Goal: Task Accomplishment & Management: Manage account settings

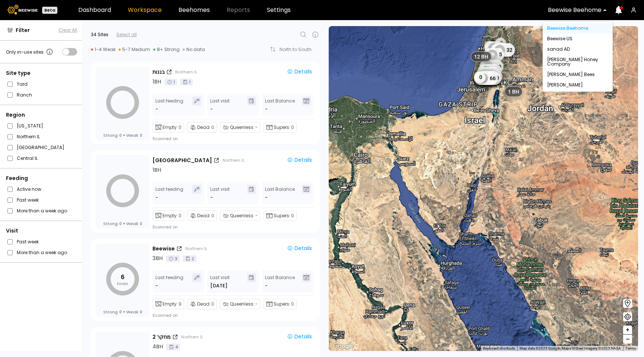
click at [607, 10] on div at bounding box center [610, 9] width 6 height 17
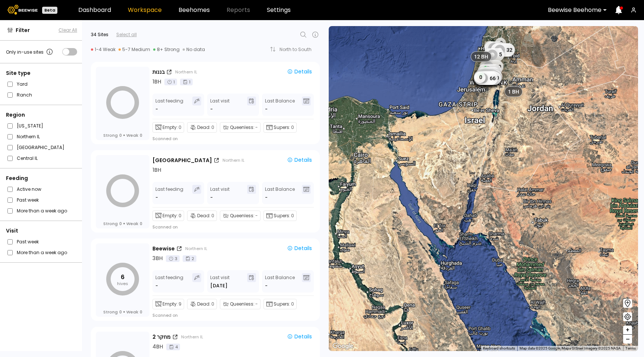
click at [630, 7] on div at bounding box center [622, 10] width 18 height 12
click at [632, 9] on icon "button" at bounding box center [634, 10] width 6 height 6
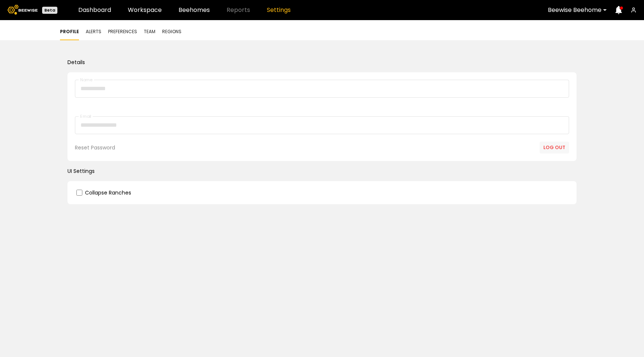
click at [553, 149] on button "Log out" at bounding box center [554, 148] width 29 height 12
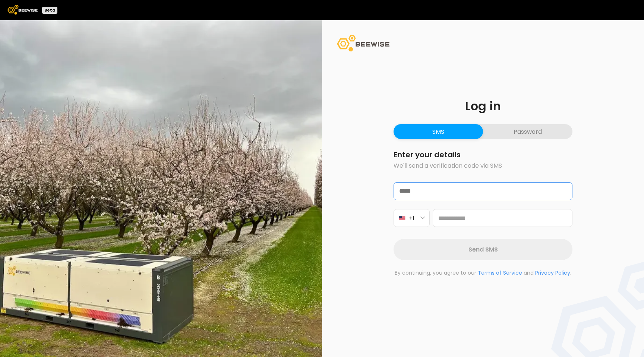
click at [442, 186] on input "email" at bounding box center [483, 191] width 178 height 17
drag, startPoint x: 520, startPoint y: 154, endPoint x: 518, endPoint y: 146, distance: 8.3
click at [519, 152] on h2 "Enter your details" at bounding box center [483, 154] width 179 height 7
click at [516, 130] on button "Password" at bounding box center [528, 131] width 90 height 15
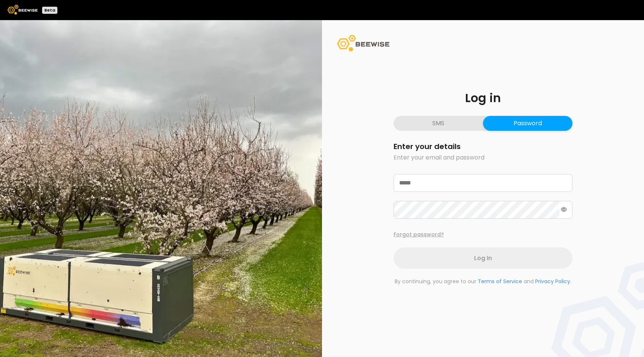
click at [419, 235] on button "Forgot password?" at bounding box center [419, 235] width 50 height 8
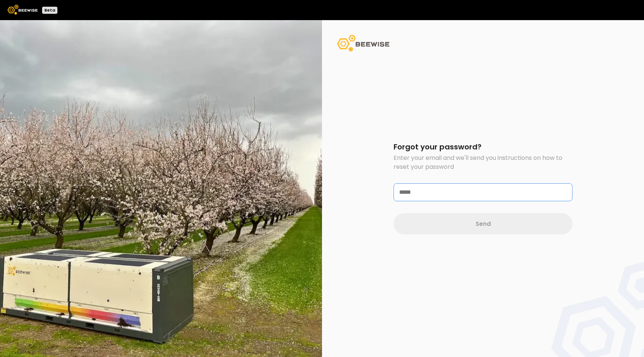
click at [418, 190] on input "email" at bounding box center [483, 192] width 178 height 17
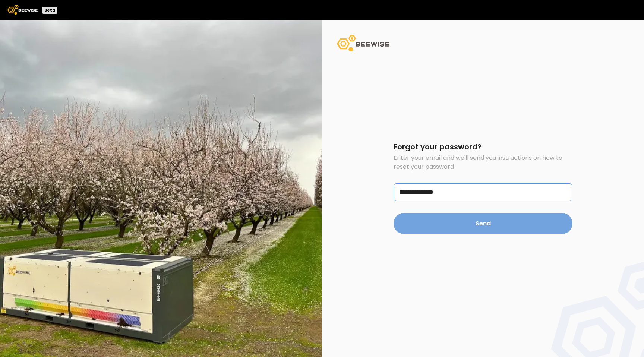
type input "**********"
click at [567, 221] on button "Send" at bounding box center [483, 223] width 179 height 21
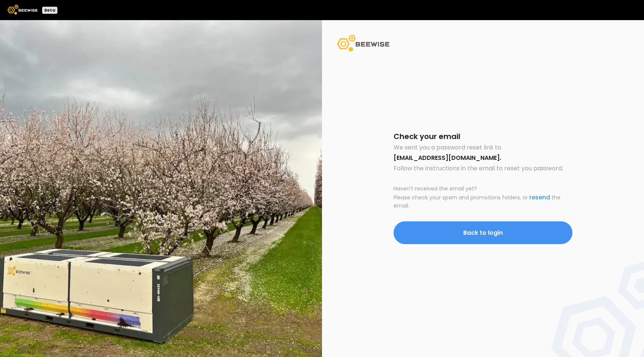
click at [510, 235] on button "Back to login" at bounding box center [483, 233] width 179 height 23
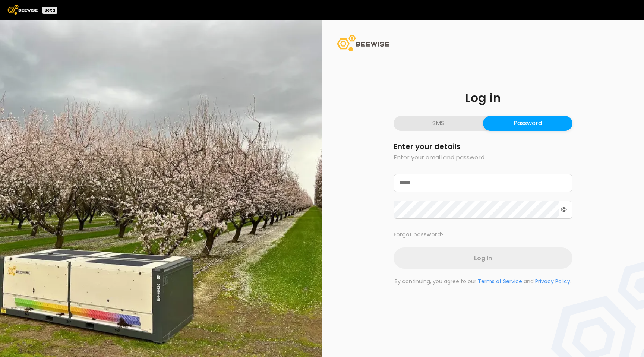
click at [411, 237] on button "Forgot password?" at bounding box center [419, 235] width 50 height 8
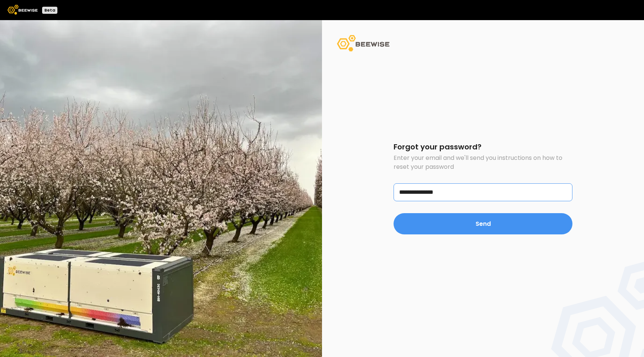
click at [432, 194] on input "**********" at bounding box center [483, 192] width 178 height 17
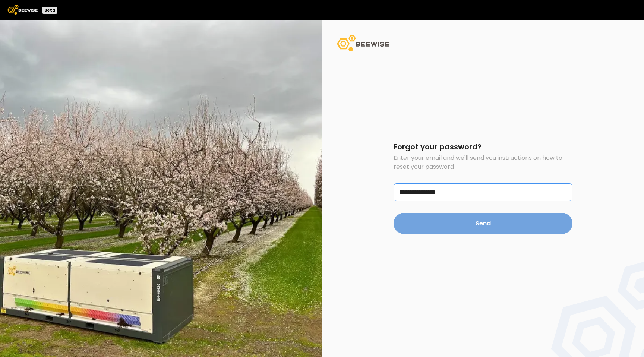
type input "**********"
click at [498, 223] on button "Send" at bounding box center [483, 223] width 179 height 21
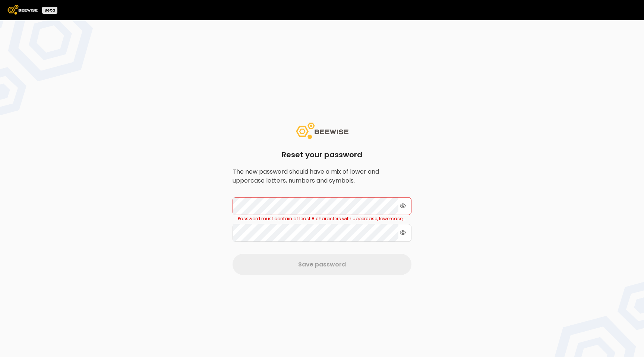
click at [547, 92] on div "Reset your password The new password should have a mix of lower and uppercase l…" at bounding box center [322, 198] width 644 height 357
click at [401, 206] on icon at bounding box center [403, 205] width 6 height 5
click at [483, 224] on div "Reset your password The new password should have a mix of lower and uppercase l…" at bounding box center [322, 198] width 644 height 357
click at [439, 172] on div "Reset your password The new password should have a mix of lower and uppercase l…" at bounding box center [322, 198] width 644 height 357
